Goal: Check status: Check status

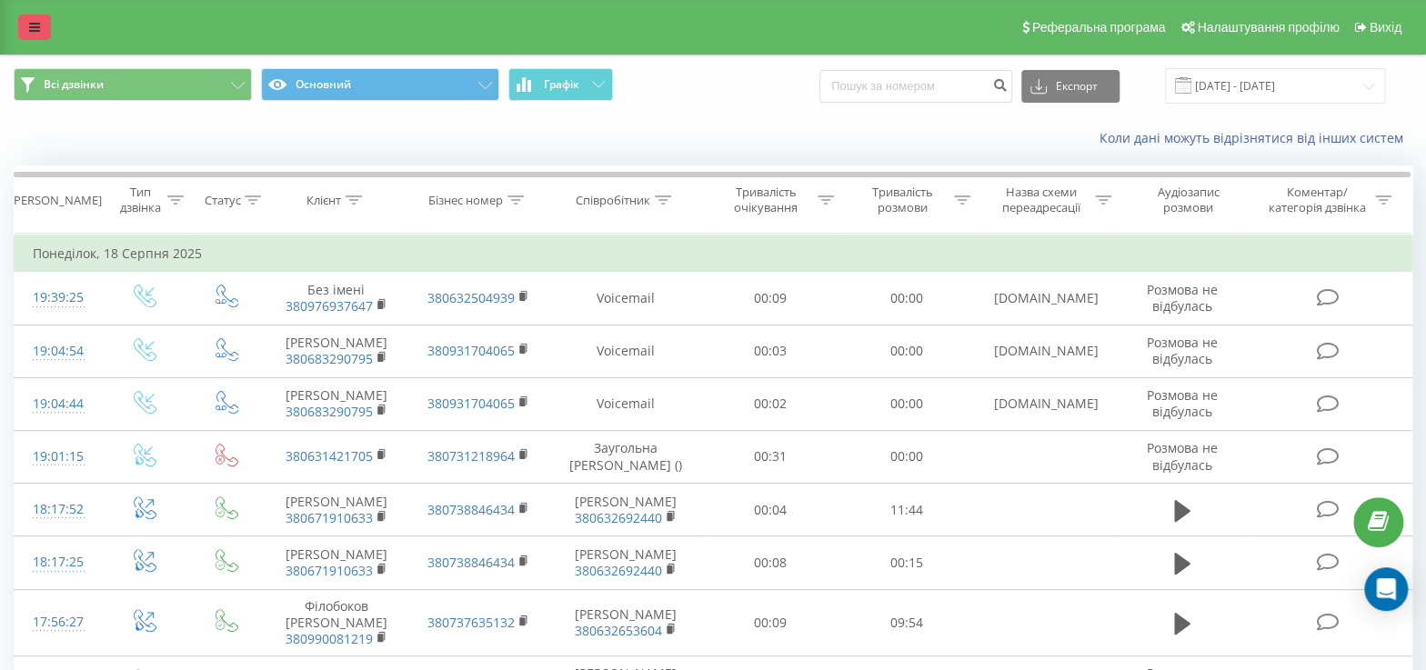
click at [25, 23] on link at bounding box center [34, 27] width 33 height 25
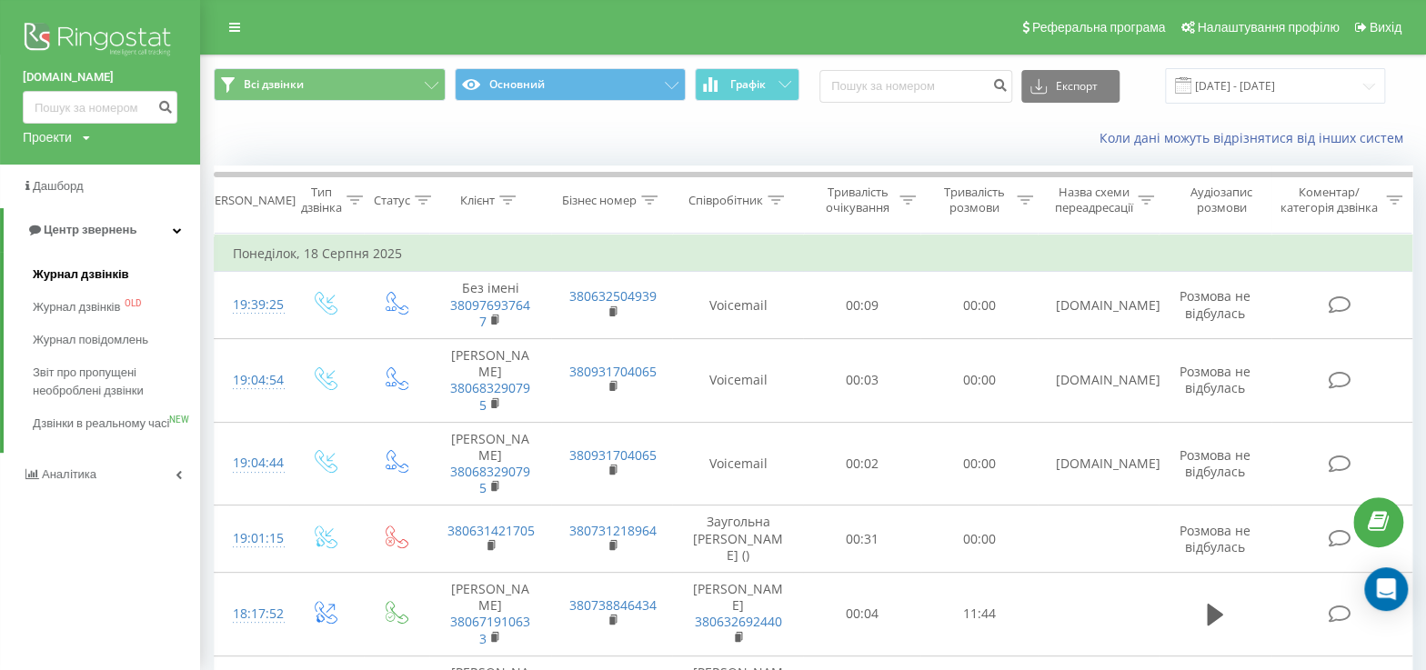
click at [76, 276] on span "Журнал дзвінків" at bounding box center [81, 275] width 96 height 18
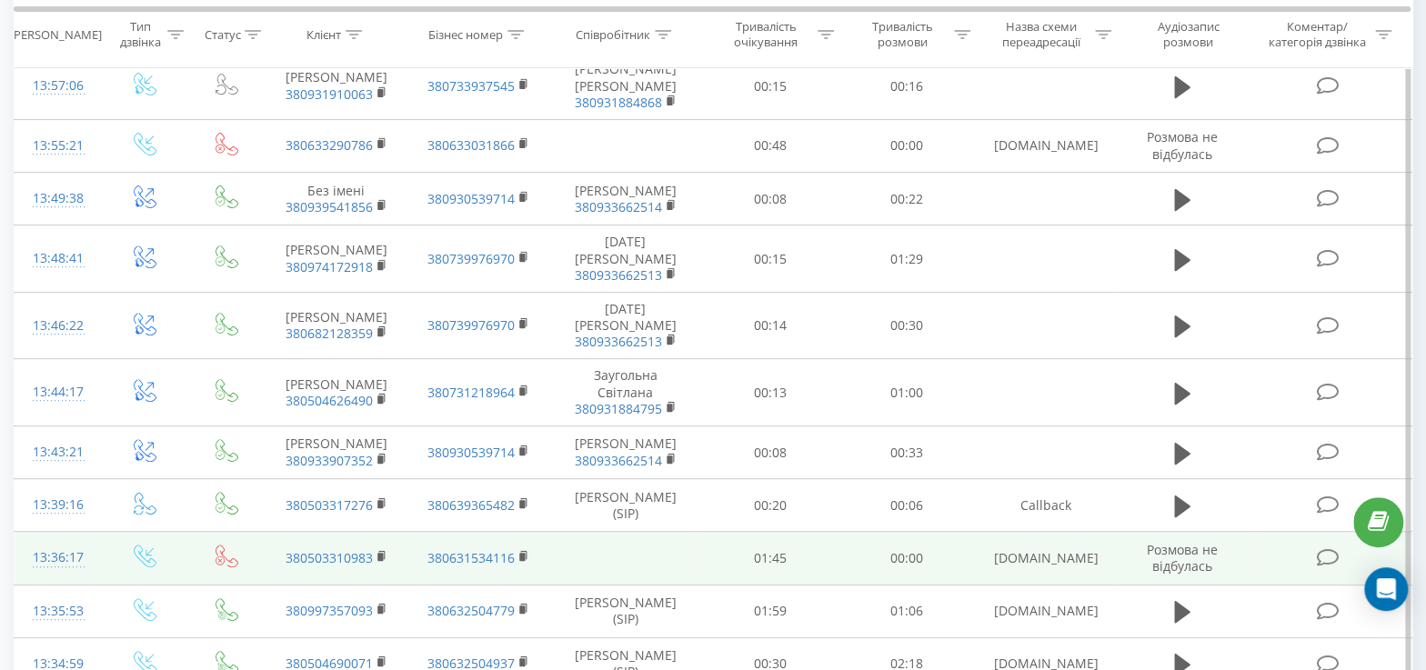
scroll to position [216, 0]
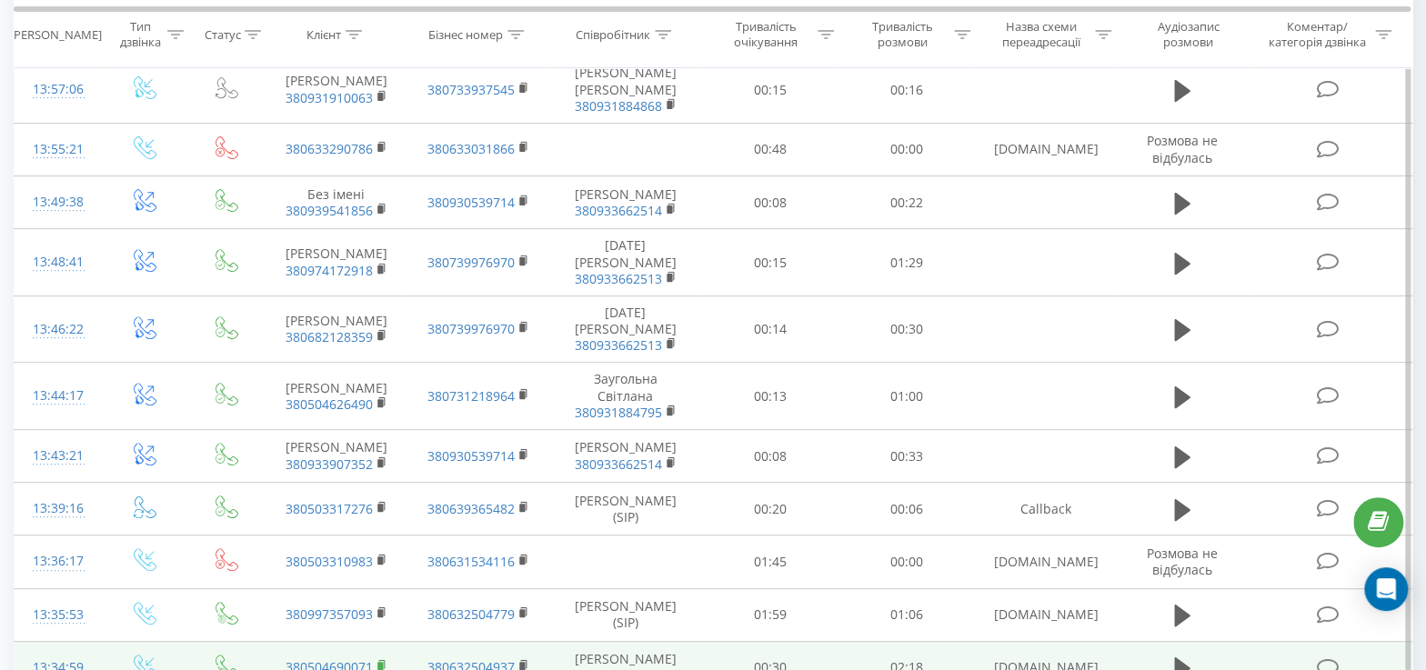
click at [382, 662] on rect at bounding box center [379, 666] width 5 height 8
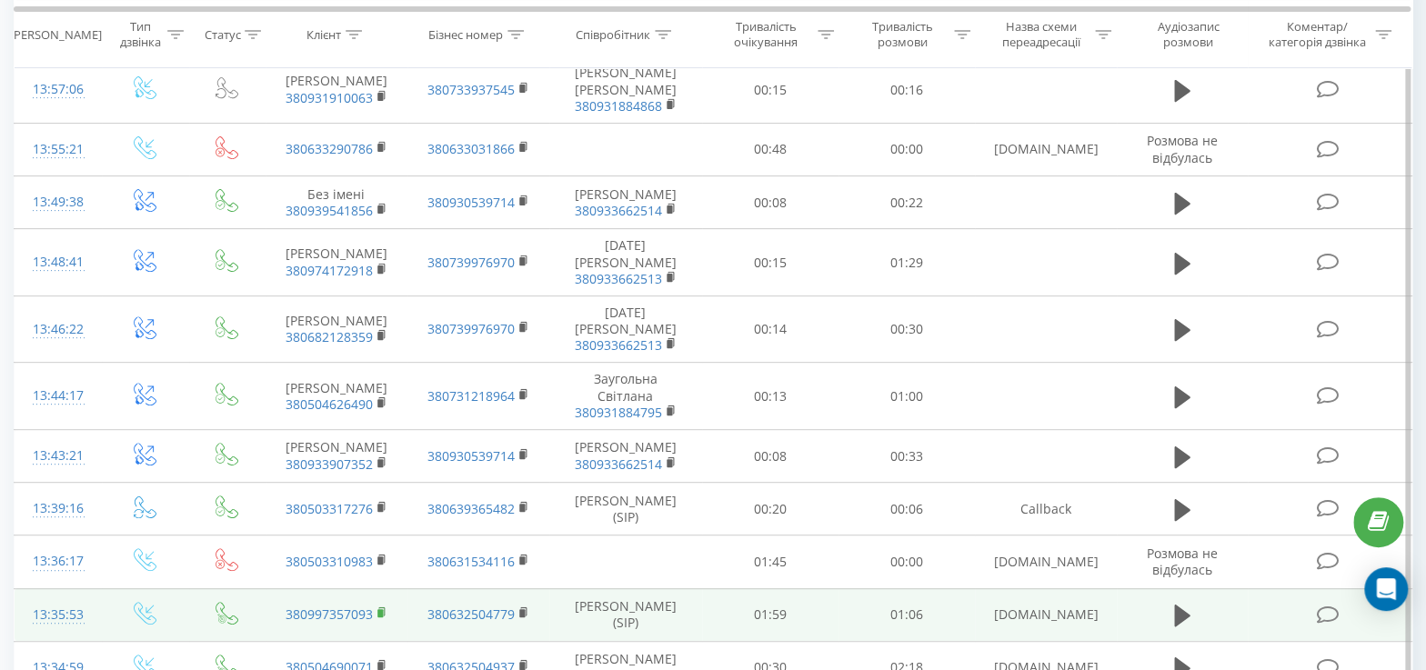
click at [378, 609] on rect at bounding box center [379, 613] width 5 height 8
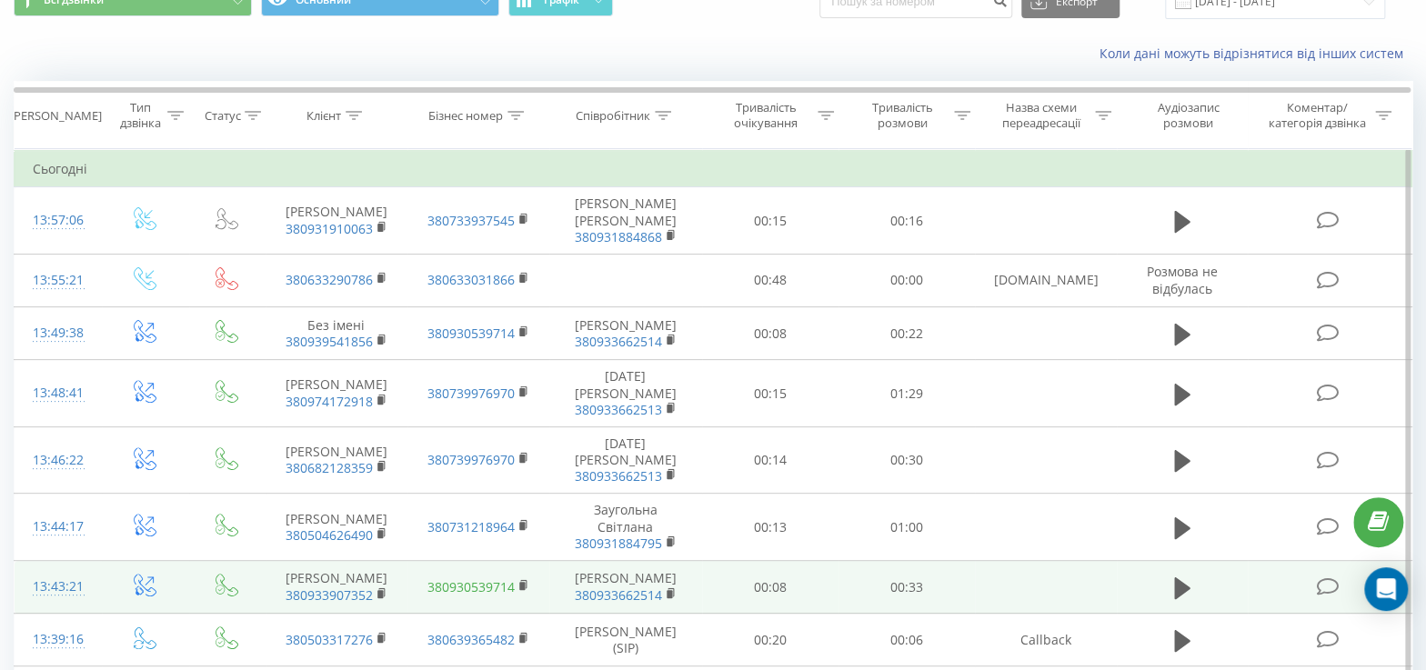
scroll to position [69, 0]
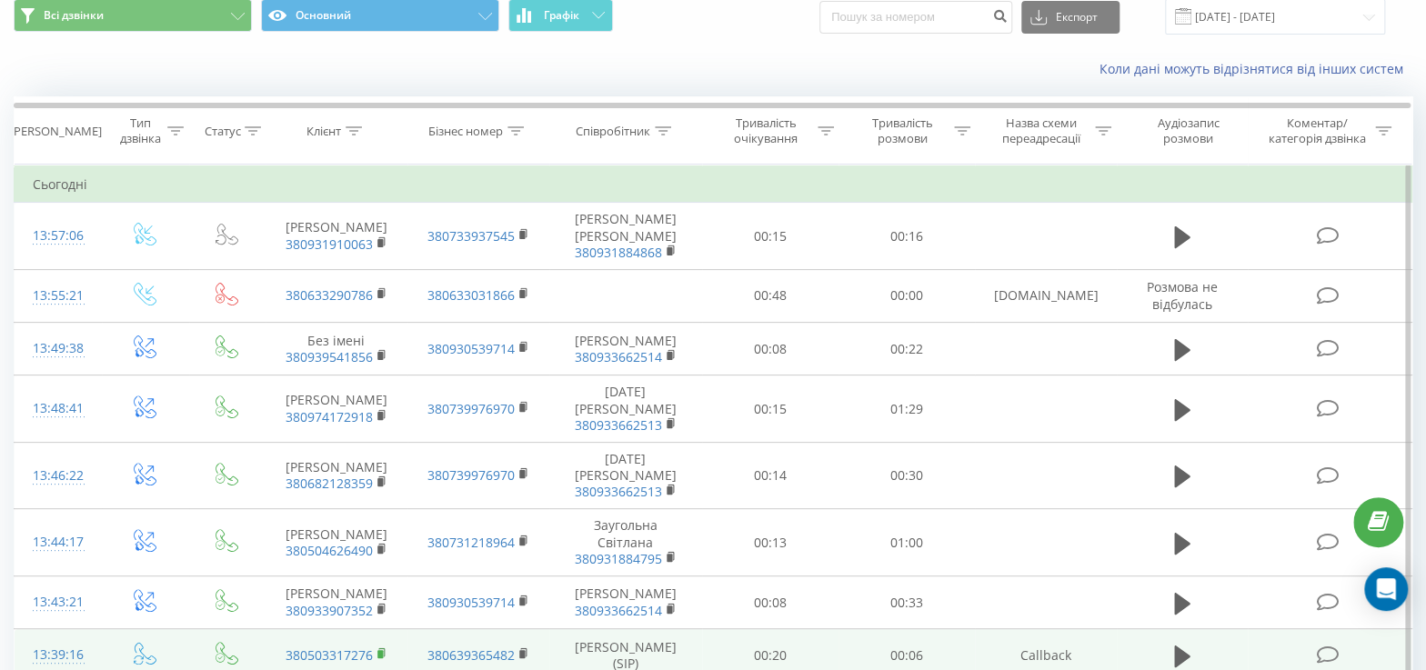
click at [381, 650] on rect at bounding box center [379, 654] width 5 height 8
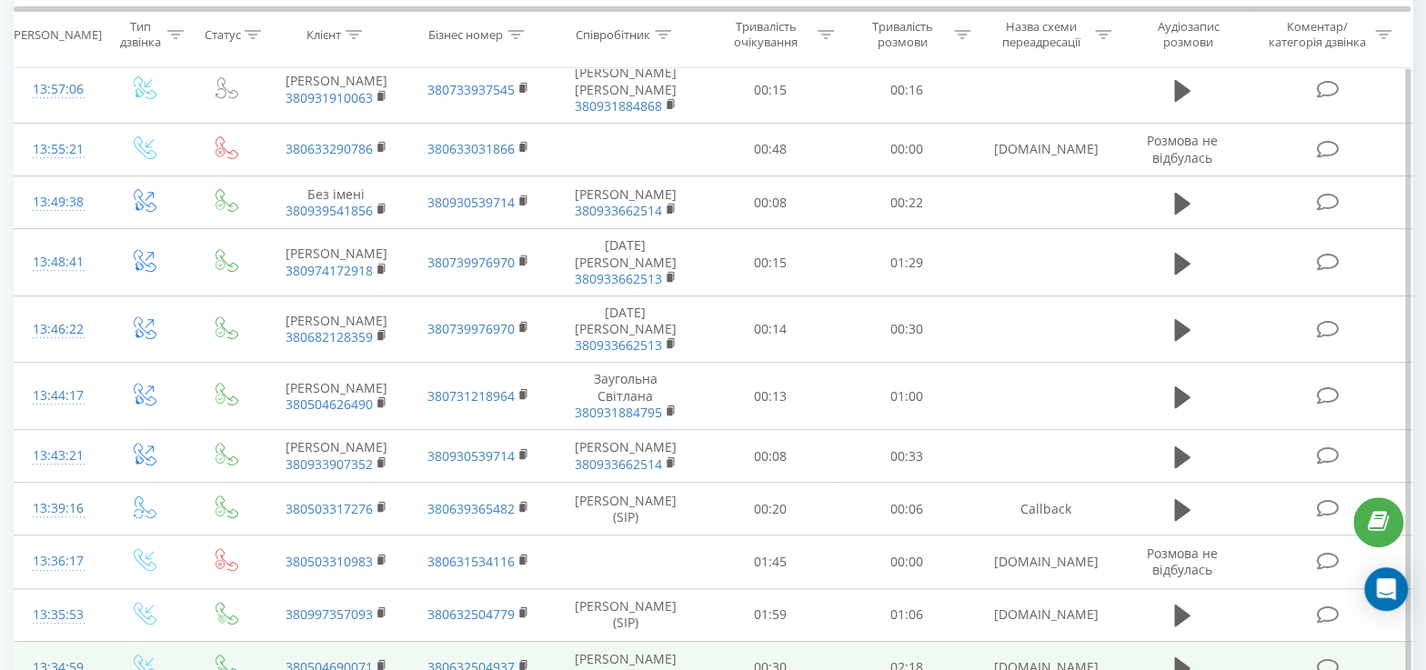
scroll to position [213, 0]
click at [1192, 658] on button at bounding box center [1182, 671] width 27 height 27
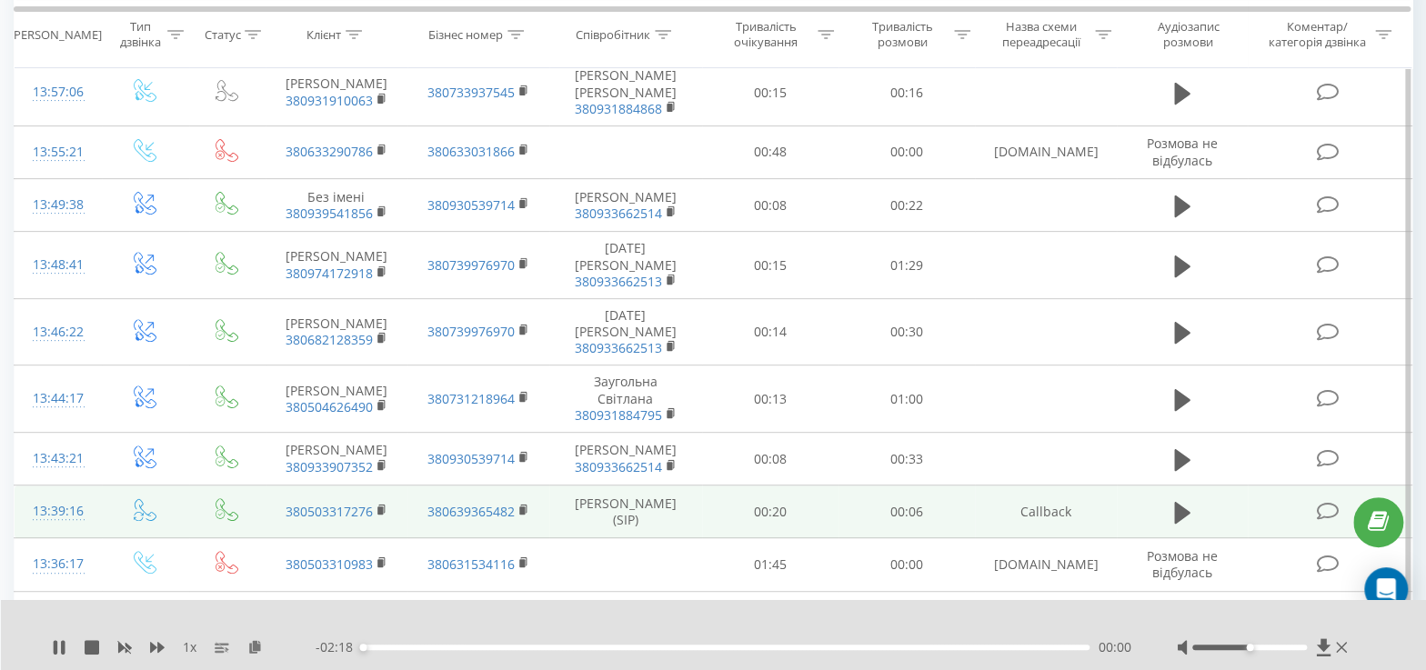
scroll to position [221, 0]
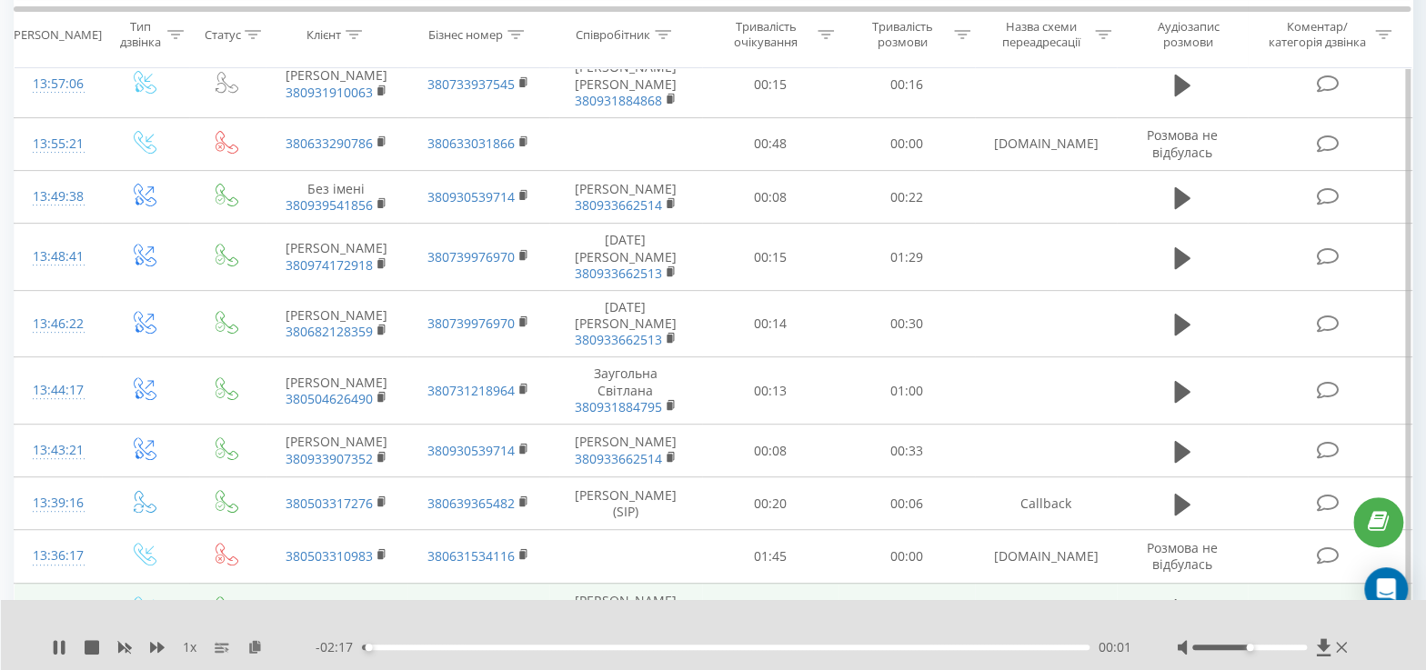
click at [381, 604] on rect at bounding box center [379, 608] width 5 height 8
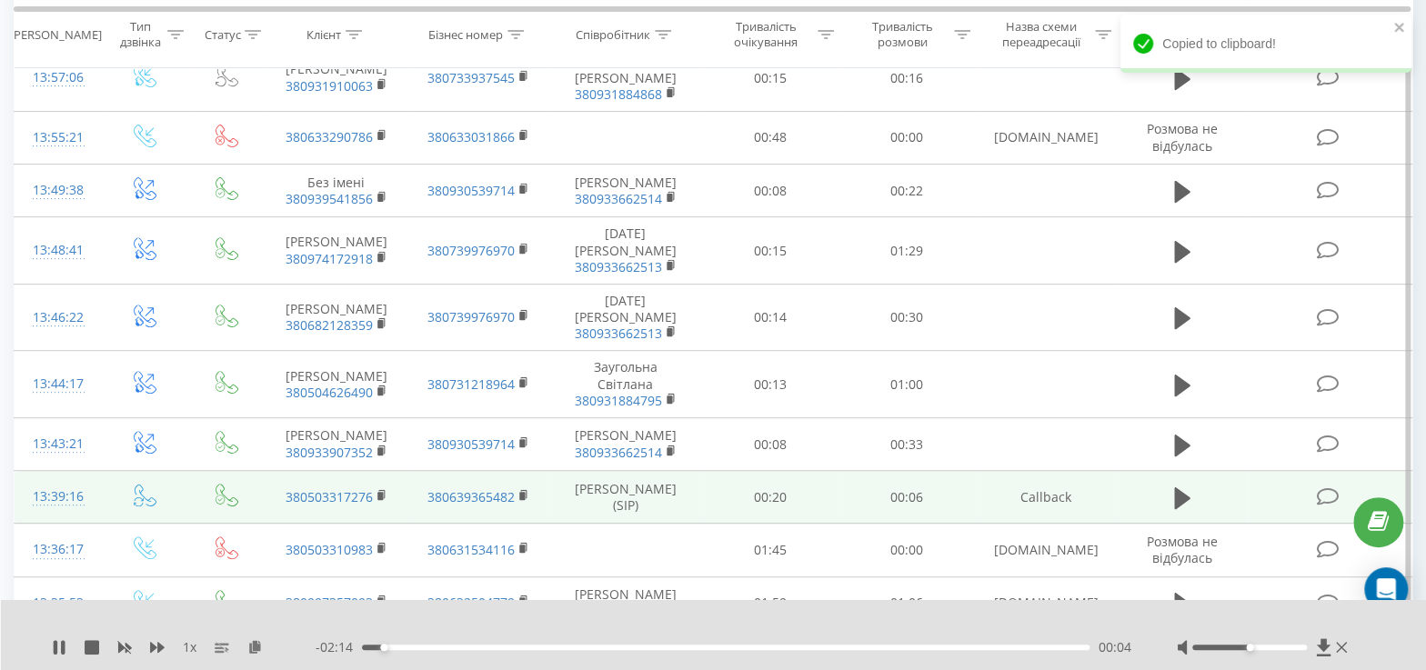
scroll to position [228, 0]
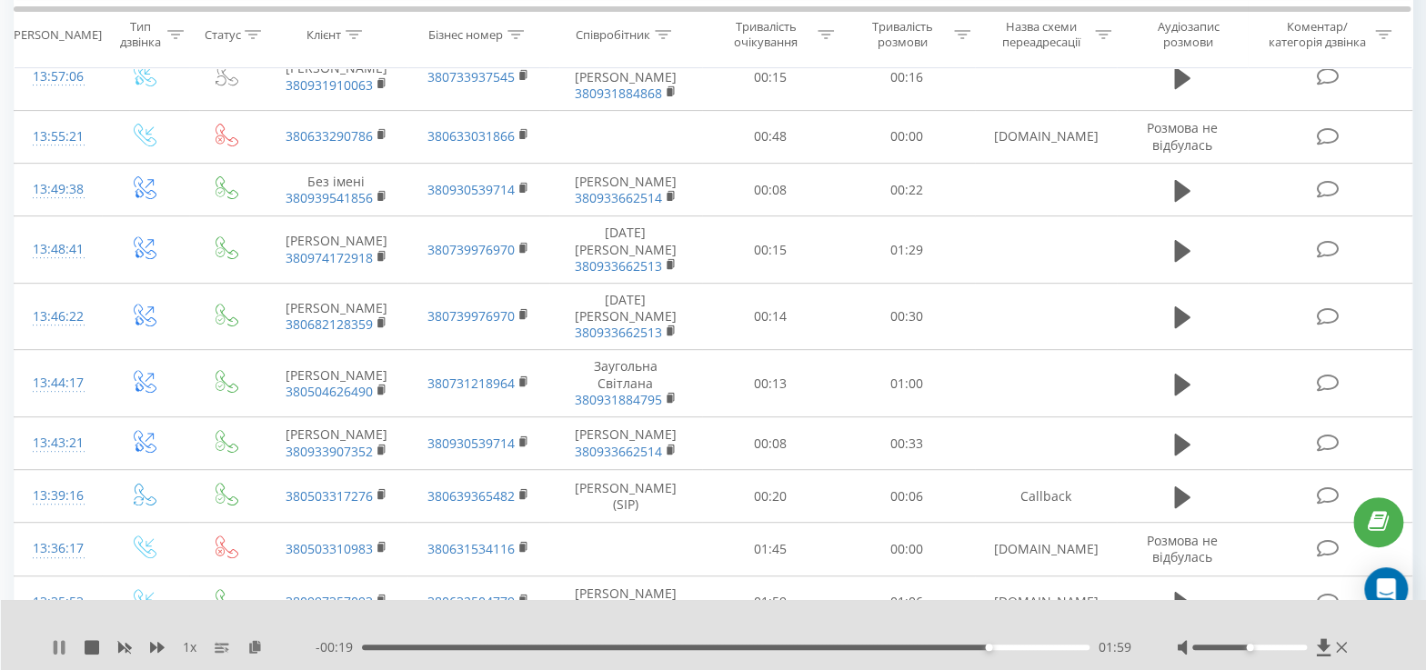
click at [55, 648] on icon at bounding box center [56, 647] width 4 height 15
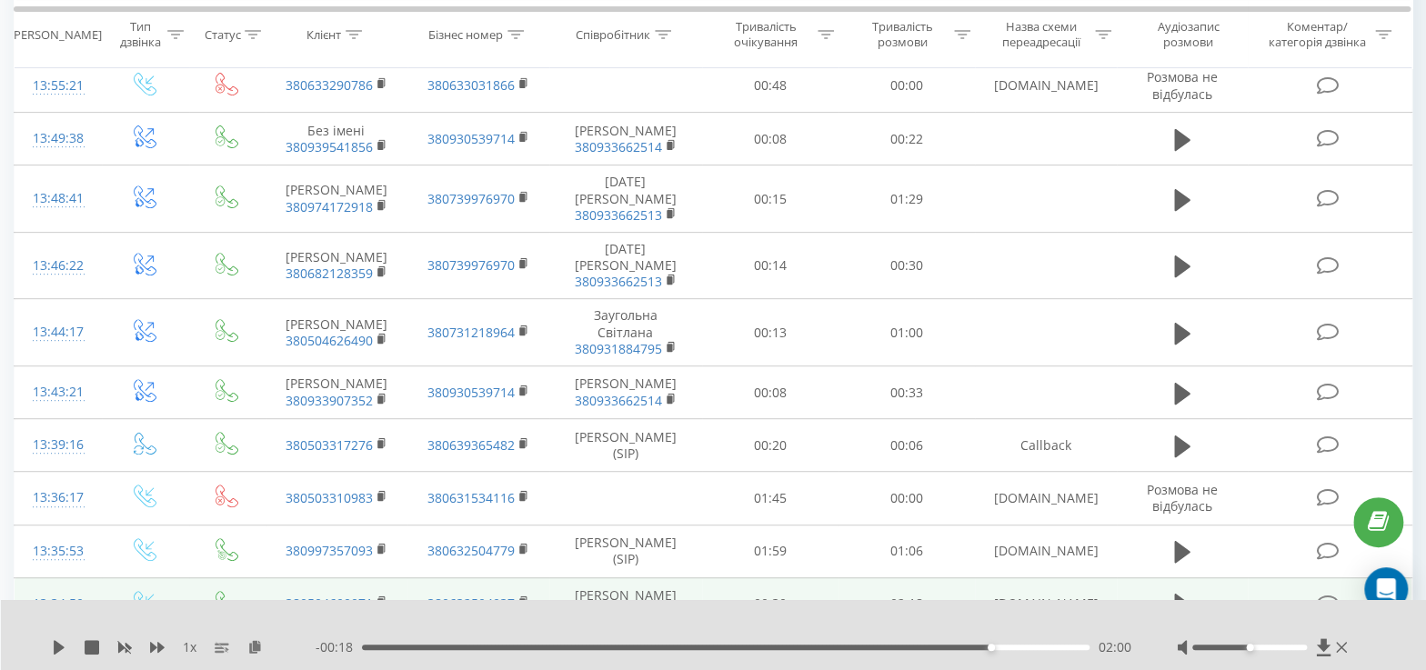
scroll to position [332, 0]
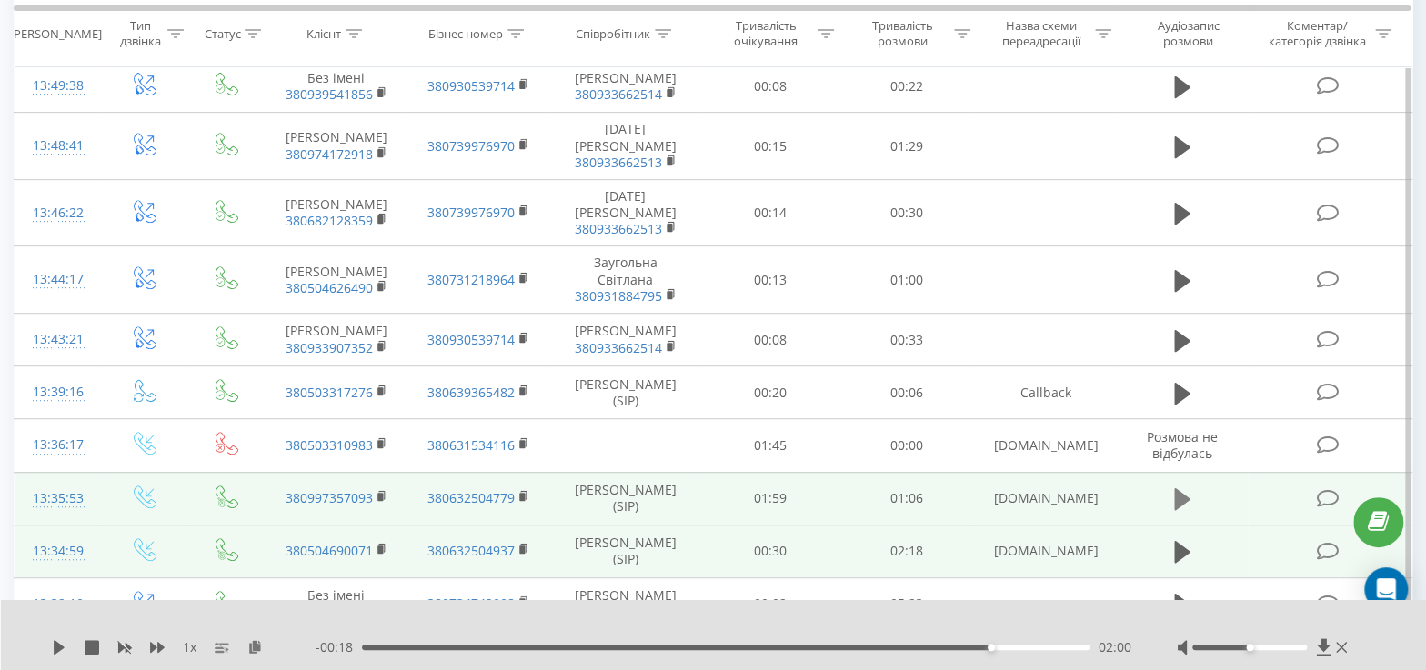
click at [1184, 487] on icon at bounding box center [1182, 499] width 16 height 25
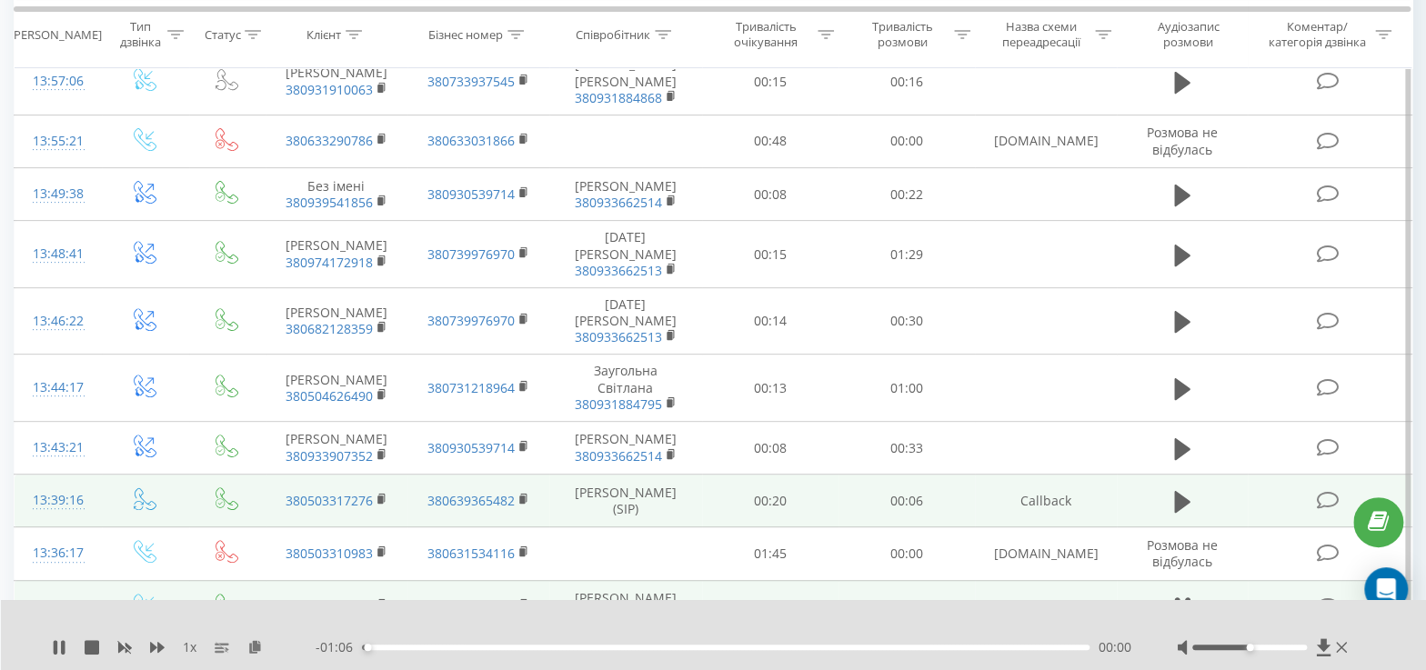
scroll to position [223, 0]
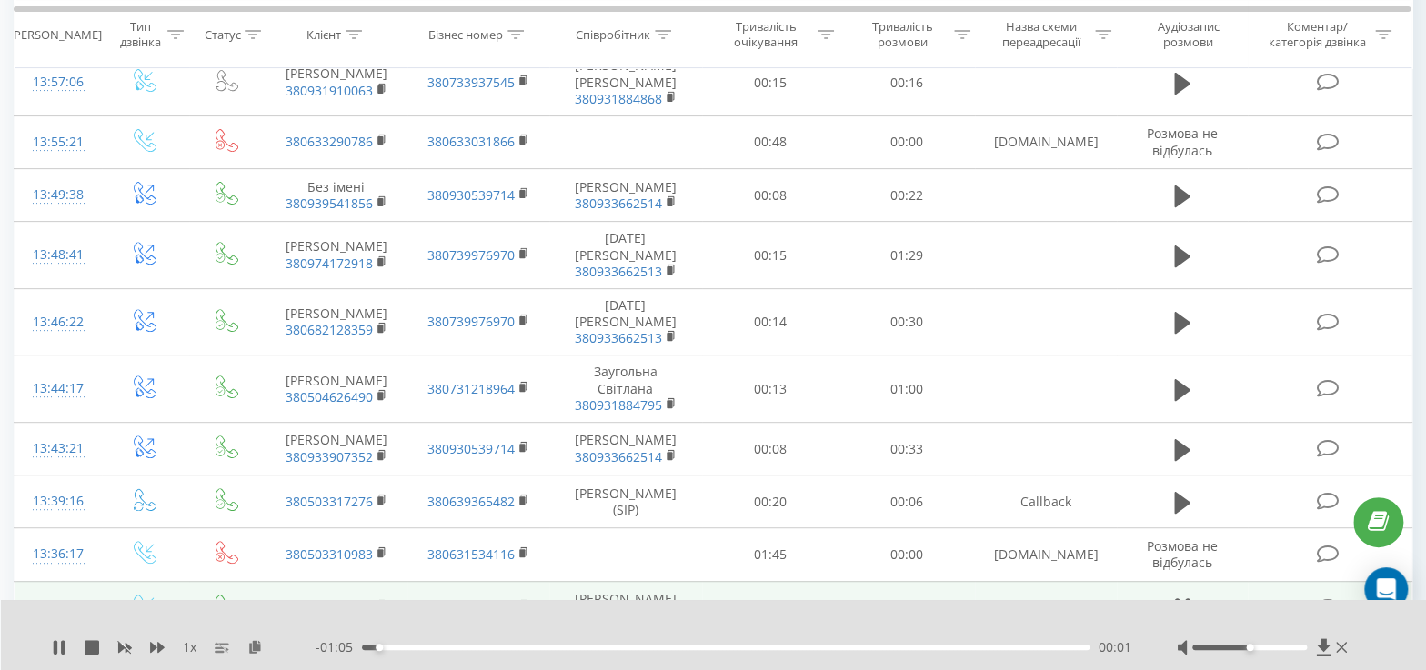
click at [379, 602] on rect at bounding box center [379, 606] width 5 height 8
click at [382, 602] on rect at bounding box center [379, 606] width 5 height 8
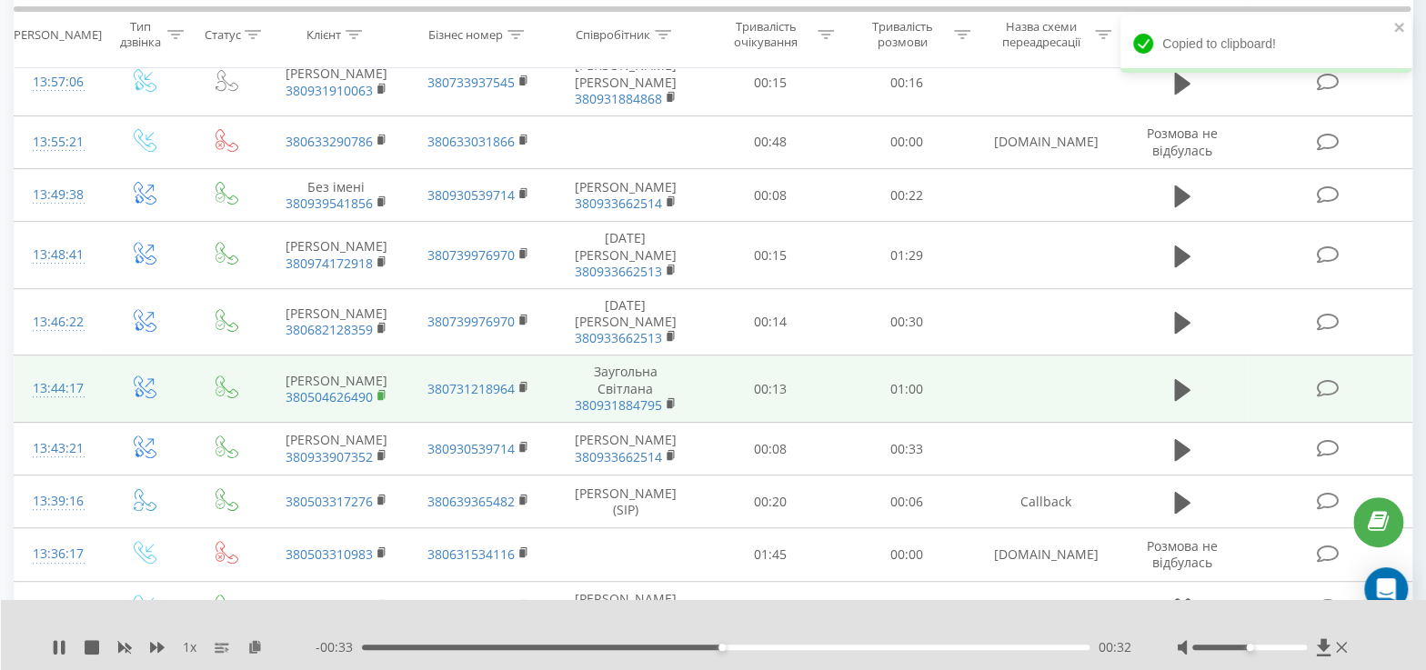
scroll to position [338, 0]
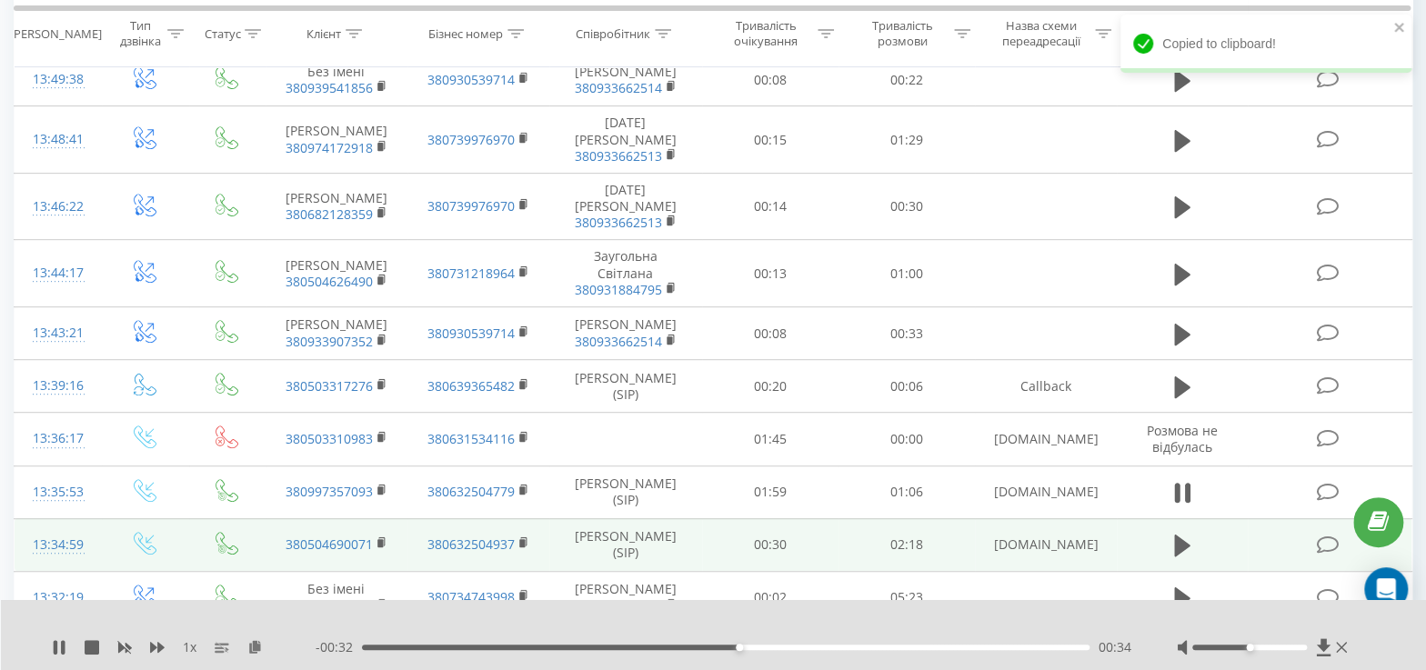
click at [45, 648] on div "1 x - 00:32 00:34 00:34" at bounding box center [714, 635] width 1426 height 70
click at [54, 649] on icon at bounding box center [56, 647] width 4 height 15
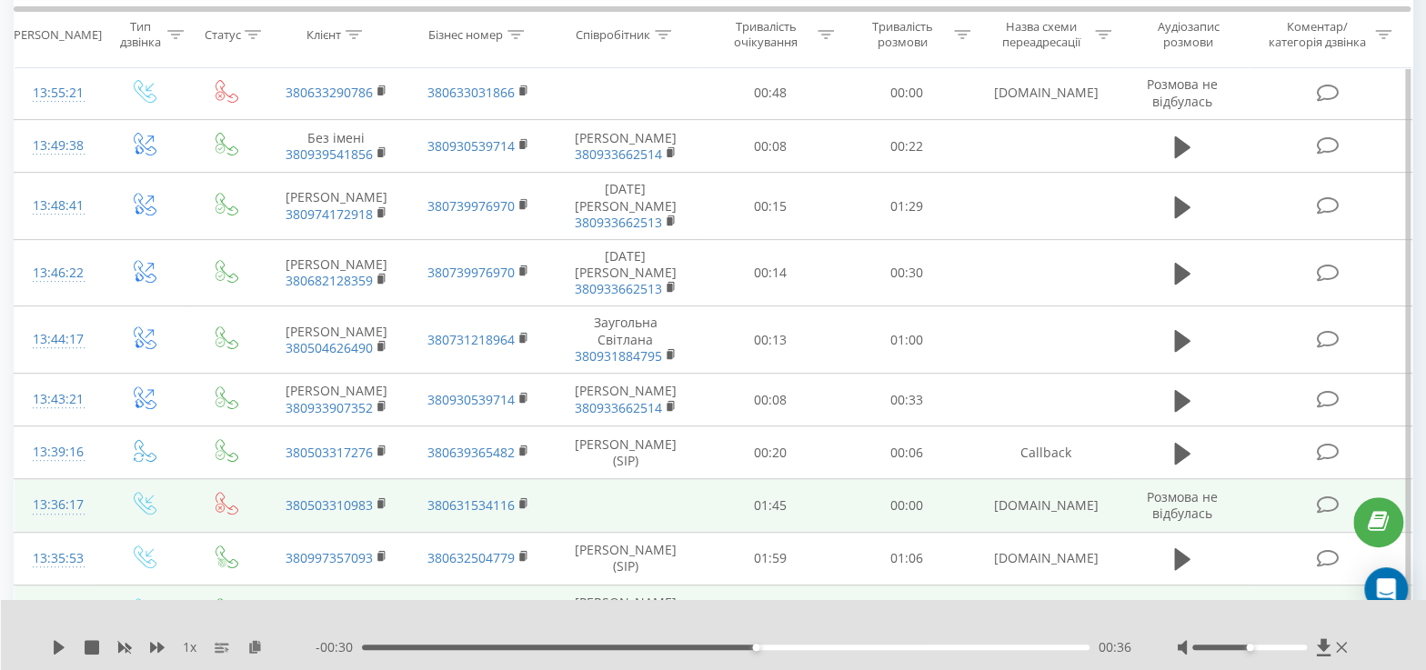
scroll to position [273, 0]
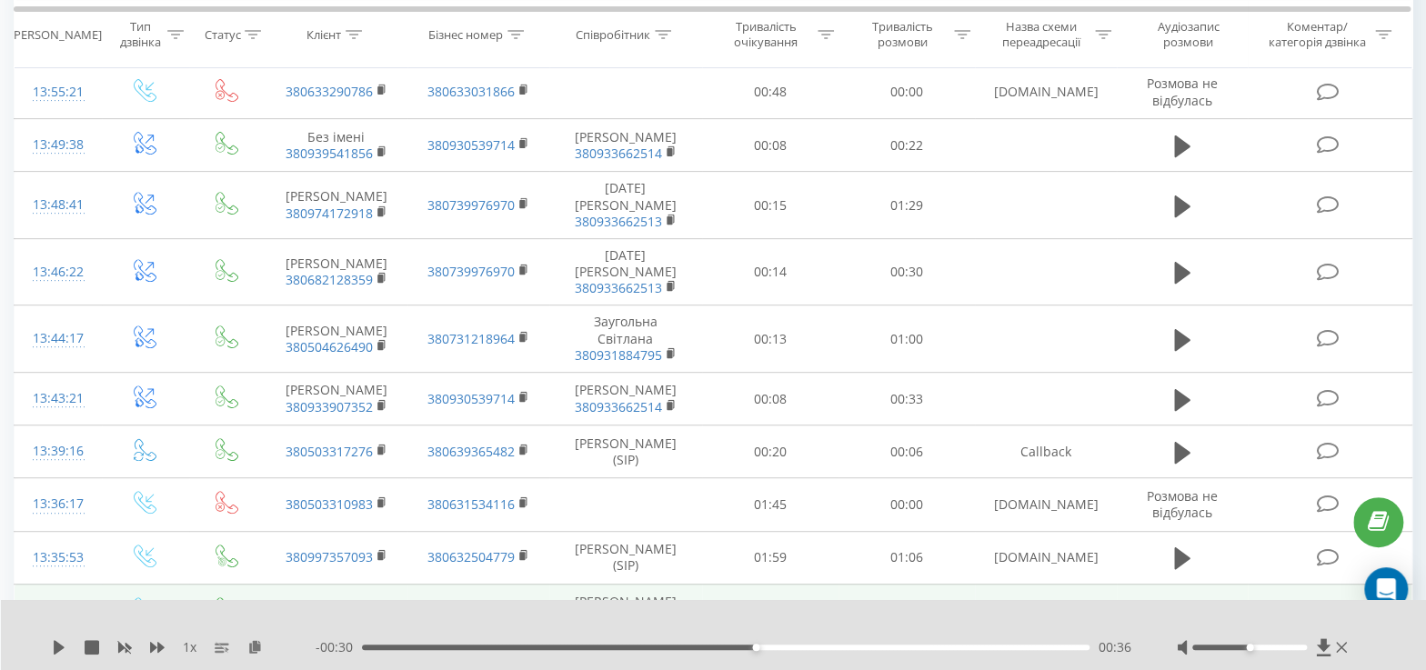
click at [381, 603] on icon at bounding box center [381, 607] width 6 height 8
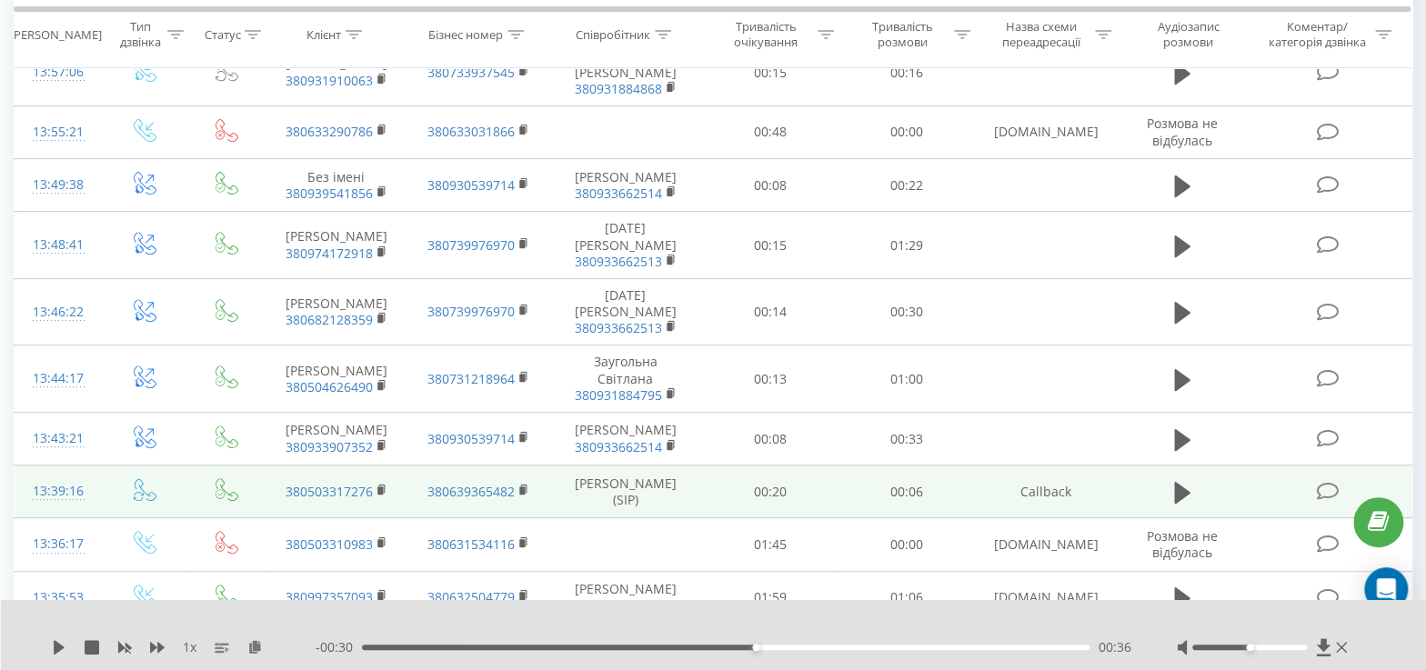
scroll to position [229, 0]
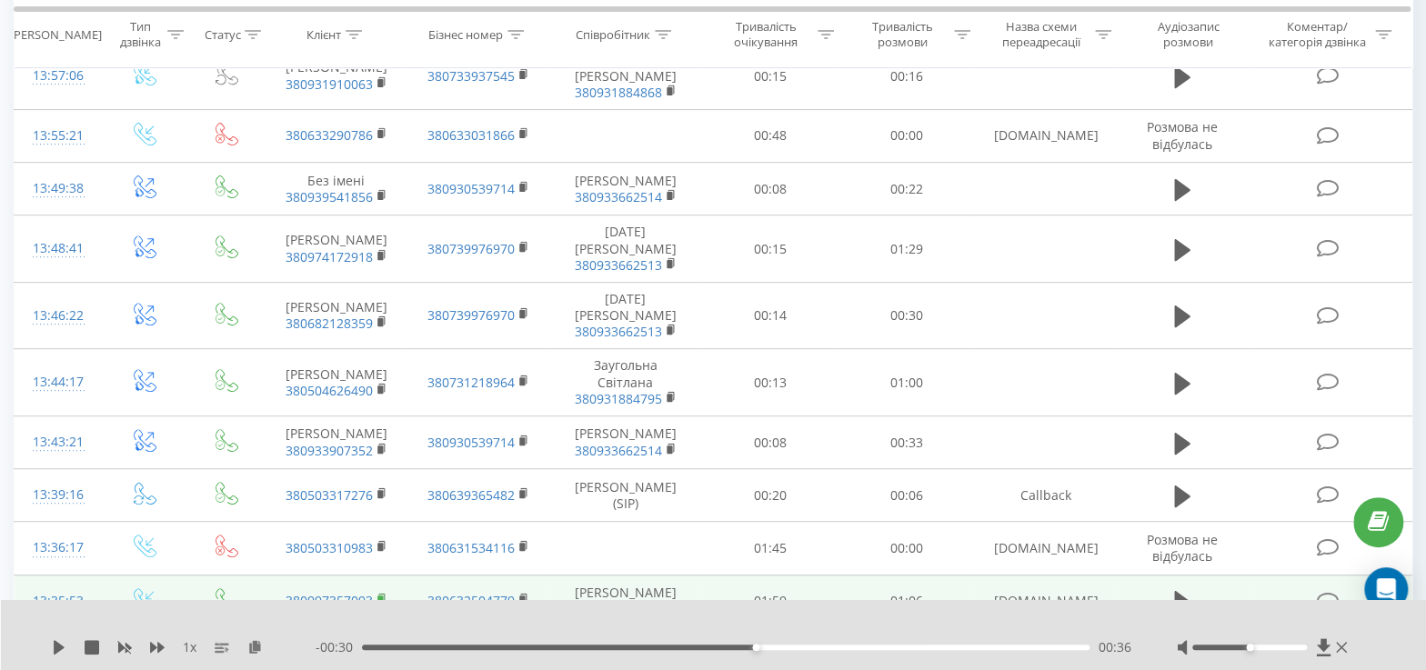
click at [377, 596] on rect at bounding box center [379, 600] width 5 height 8
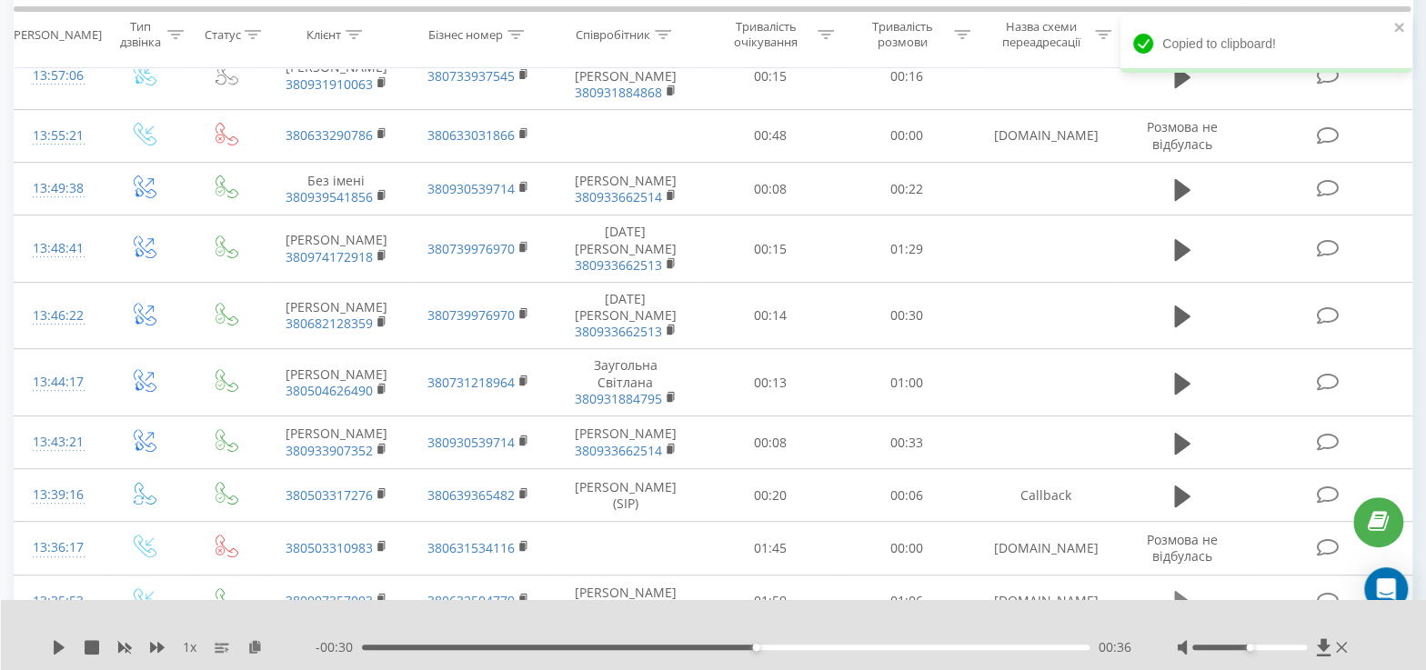
click at [1180, 591] on icon at bounding box center [1182, 602] width 16 height 22
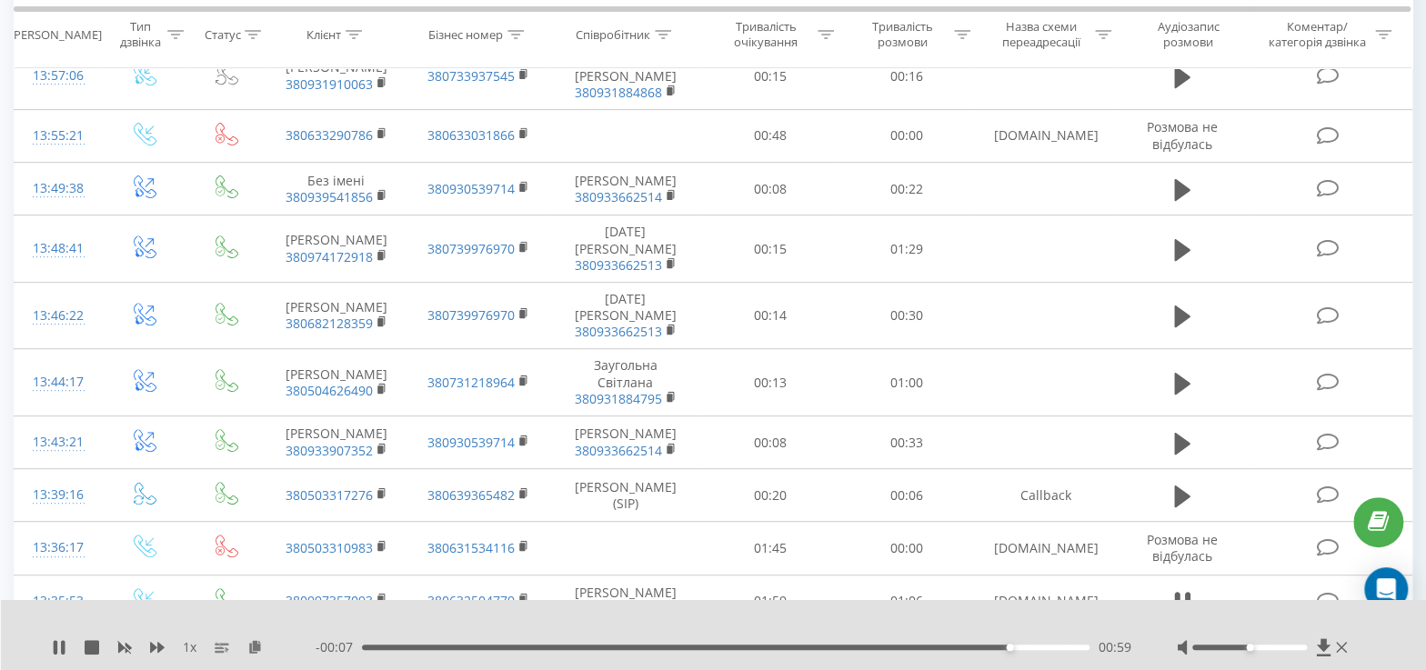
click at [368, 642] on div "- 00:07 00:59 00:59" at bounding box center [724, 647] width 816 height 18
click at [368, 642] on div "- 00:06 00:59 00:59" at bounding box center [724, 647] width 816 height 18
click at [375, 649] on div "01:00" at bounding box center [726, 647] width 728 height 5
click at [59, 654] on div "1 x" at bounding box center [184, 647] width 264 height 18
click at [59, 646] on icon at bounding box center [59, 647] width 15 height 15
